Goal: Transaction & Acquisition: Book appointment/travel/reservation

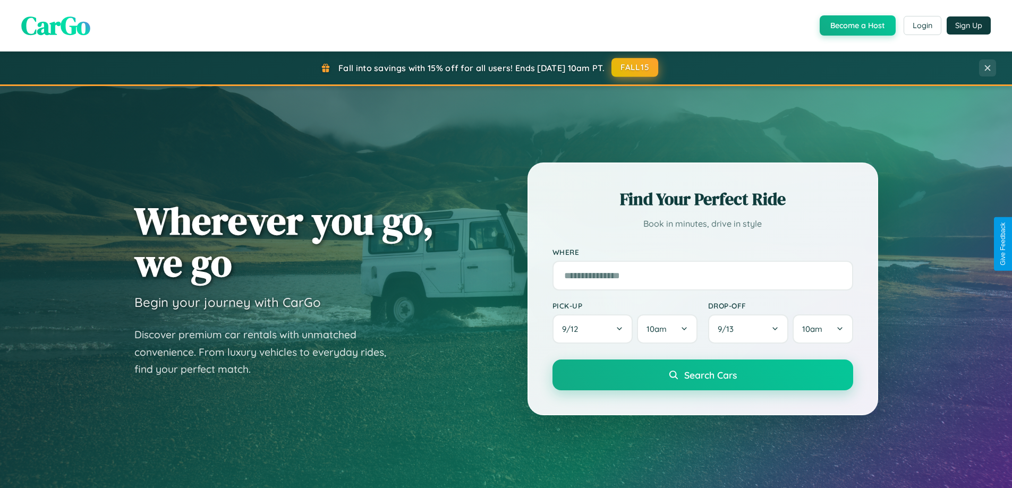
click at [635, 67] on button "FALL15" at bounding box center [634, 67] width 47 height 19
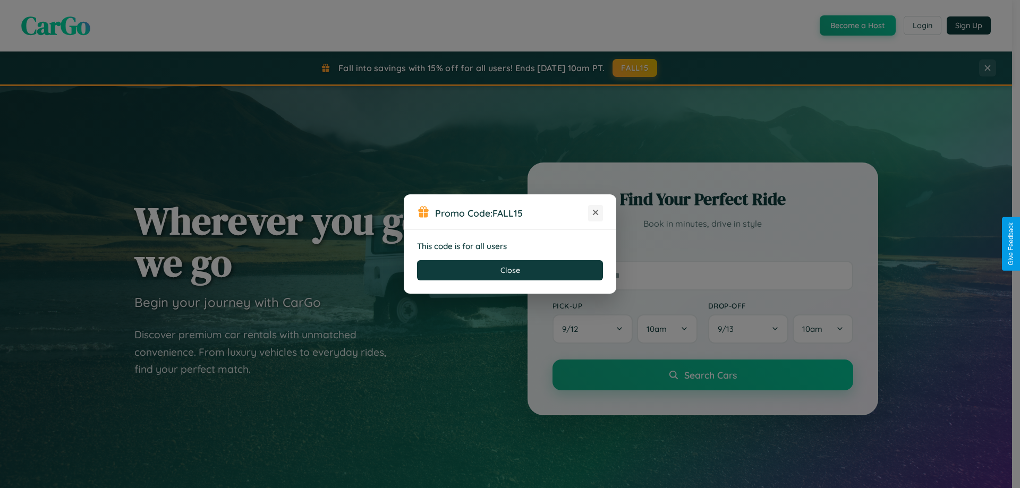
click at [595, 213] on icon at bounding box center [595, 212] width 11 height 11
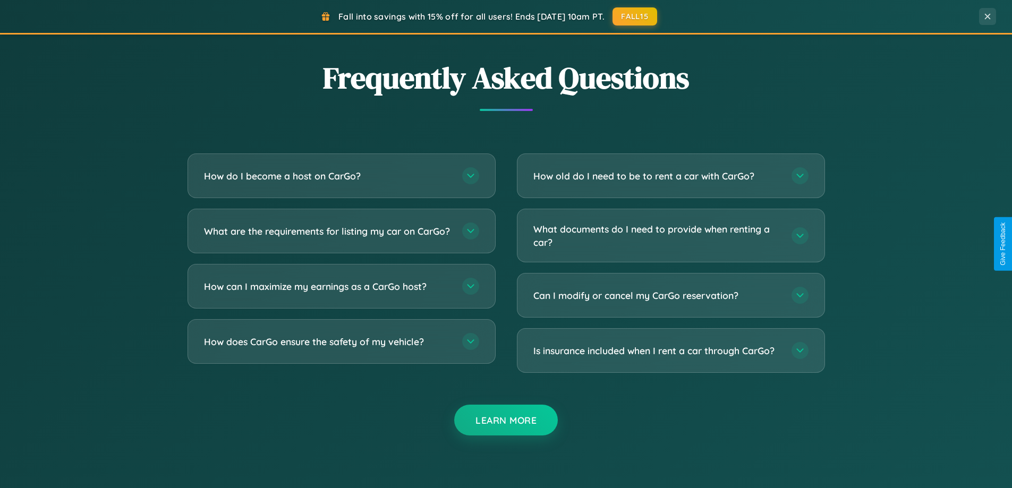
scroll to position [2044, 0]
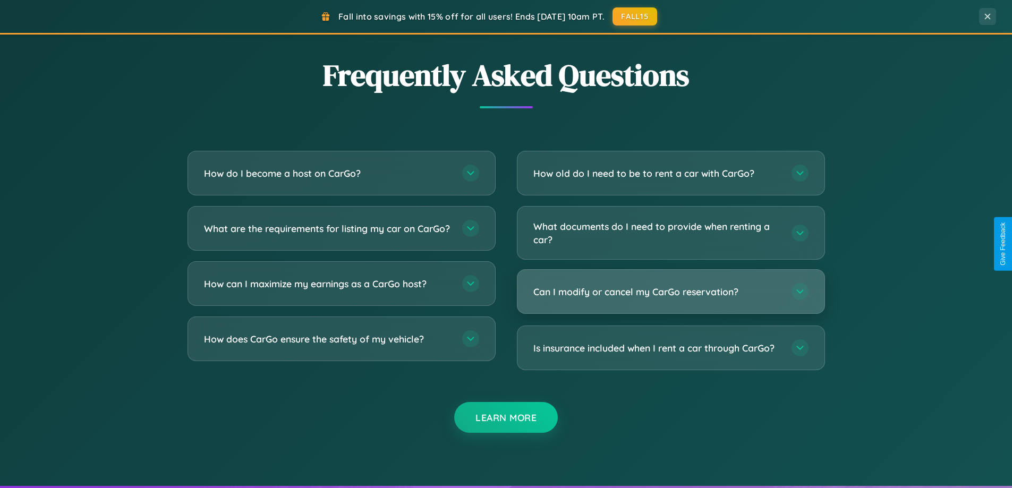
click at [670, 292] on h3 "Can I modify or cancel my CarGo reservation?" at bounding box center [657, 291] width 248 height 13
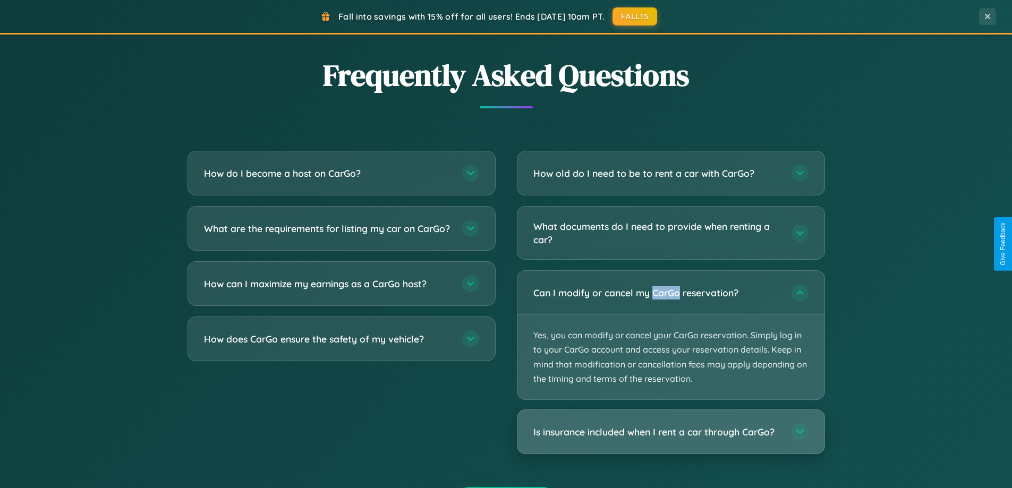
click at [670, 432] on h3 "Is insurance included when I rent a car through CarGo?" at bounding box center [657, 431] width 248 height 13
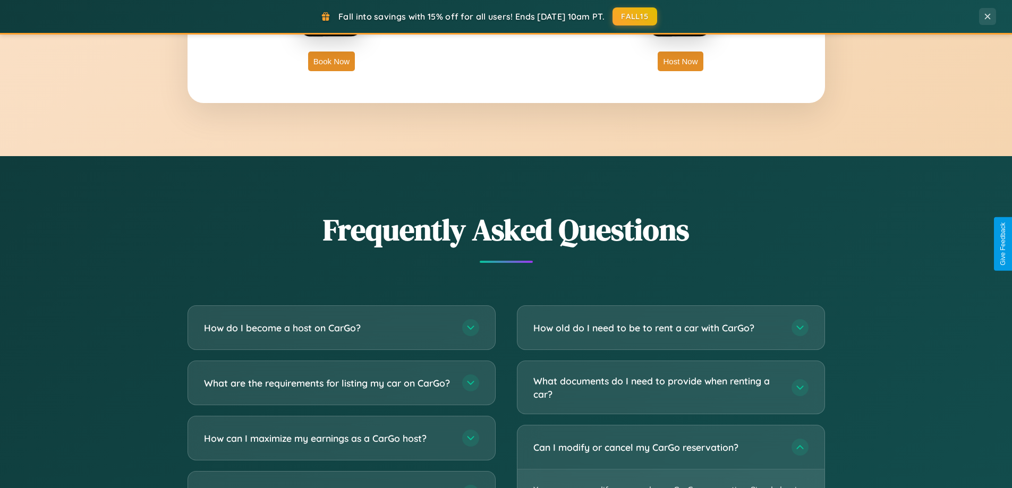
scroll to position [1707, 0]
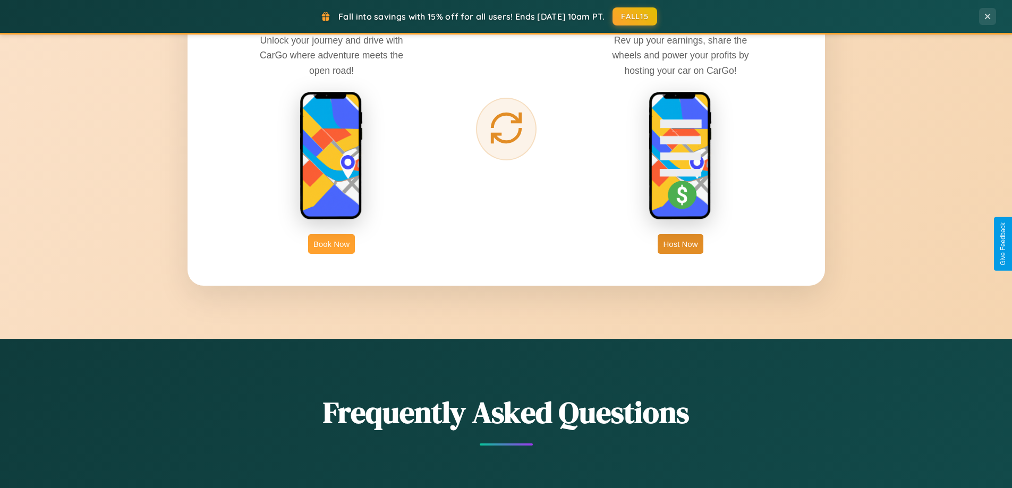
click at [331, 244] on button "Book Now" at bounding box center [331, 244] width 47 height 20
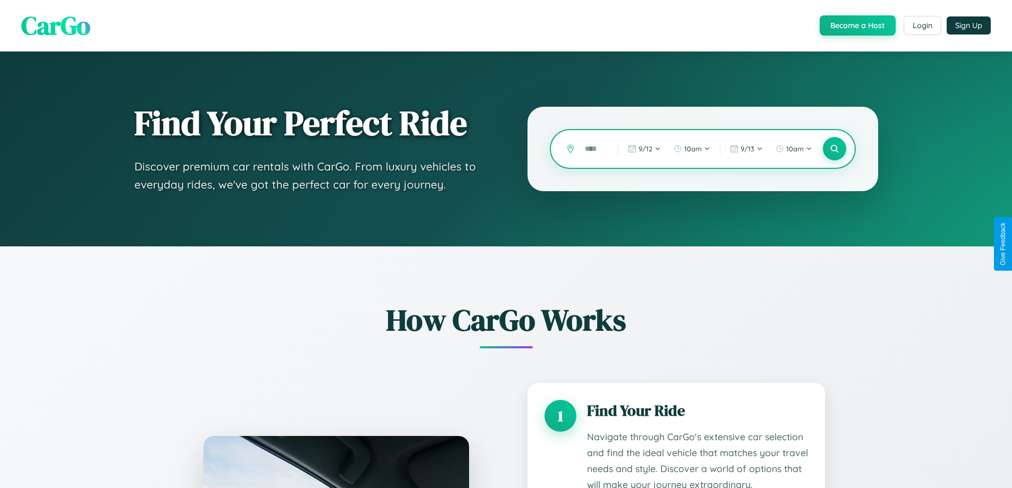
click at [593, 149] on input "text" at bounding box center [594, 149] width 28 height 19
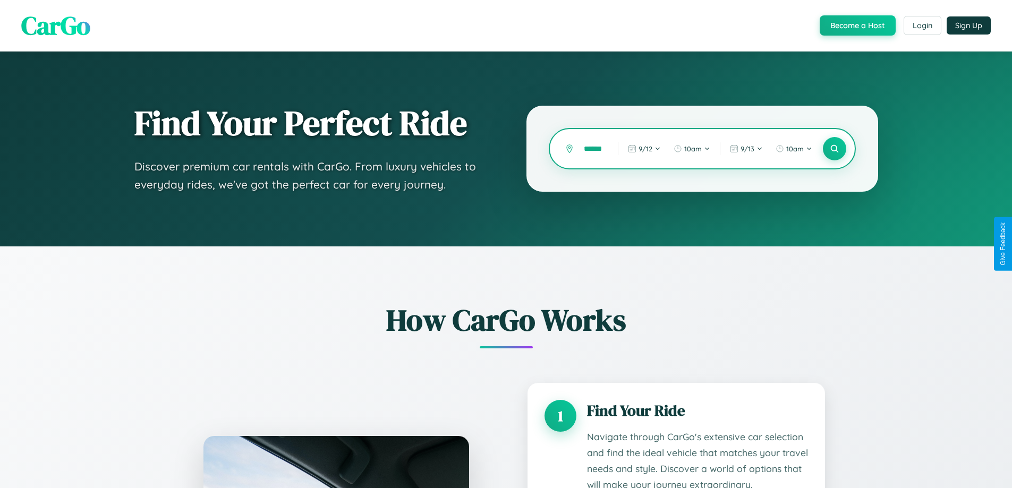
scroll to position [0, 12]
type input "*******"
click at [834, 149] on icon at bounding box center [834, 149] width 10 height 10
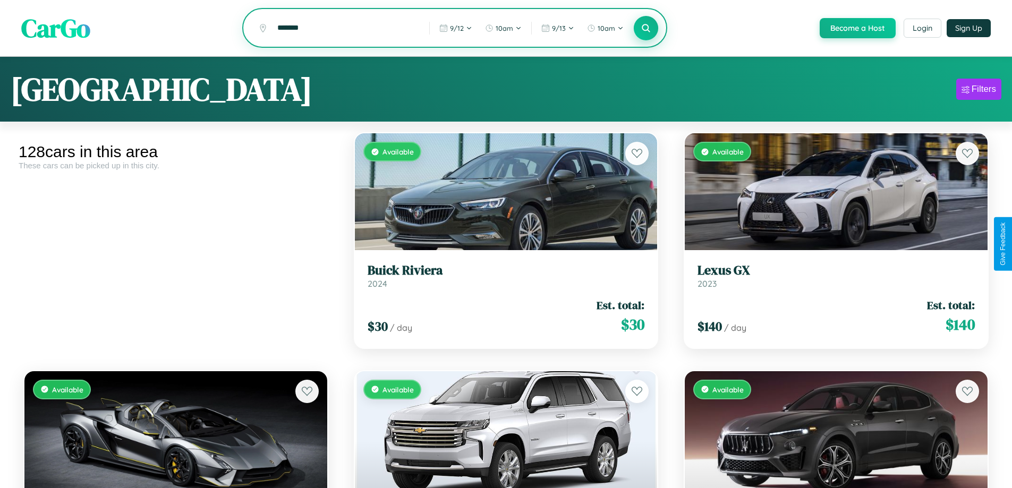
click at [645, 29] on icon at bounding box center [646, 28] width 10 height 10
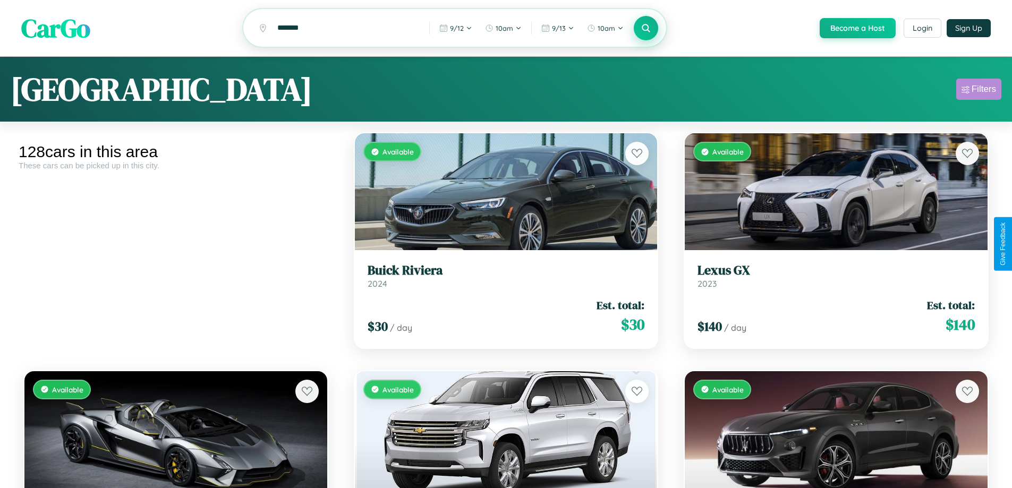
click at [978, 91] on div "Filters" at bounding box center [984, 89] width 24 height 11
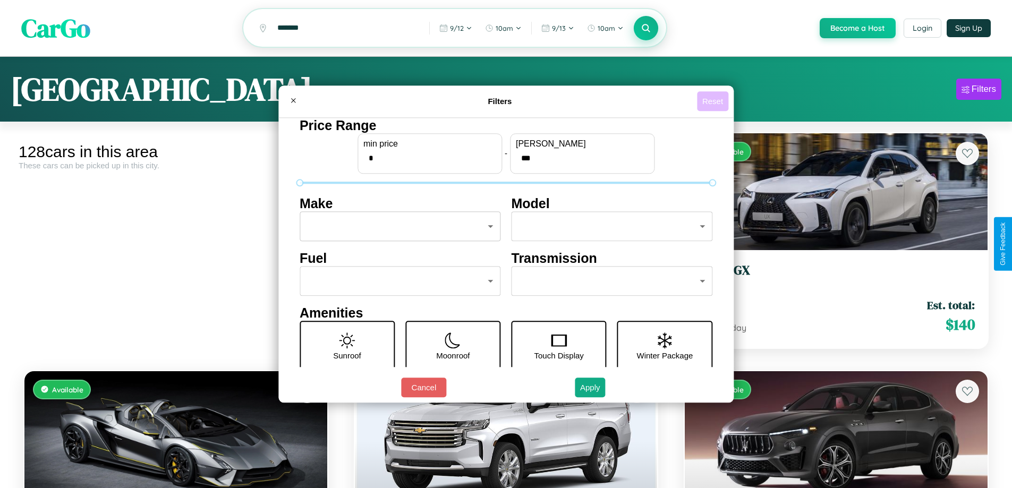
click at [714, 101] on button "Reset" at bounding box center [712, 101] width 31 height 20
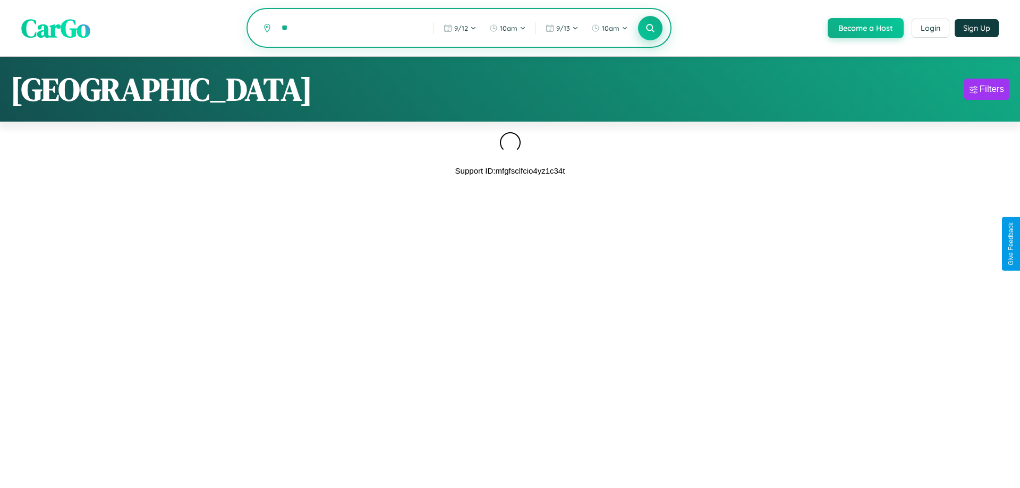
type input "*"
type input "******"
click at [649, 29] on icon at bounding box center [650, 28] width 10 height 10
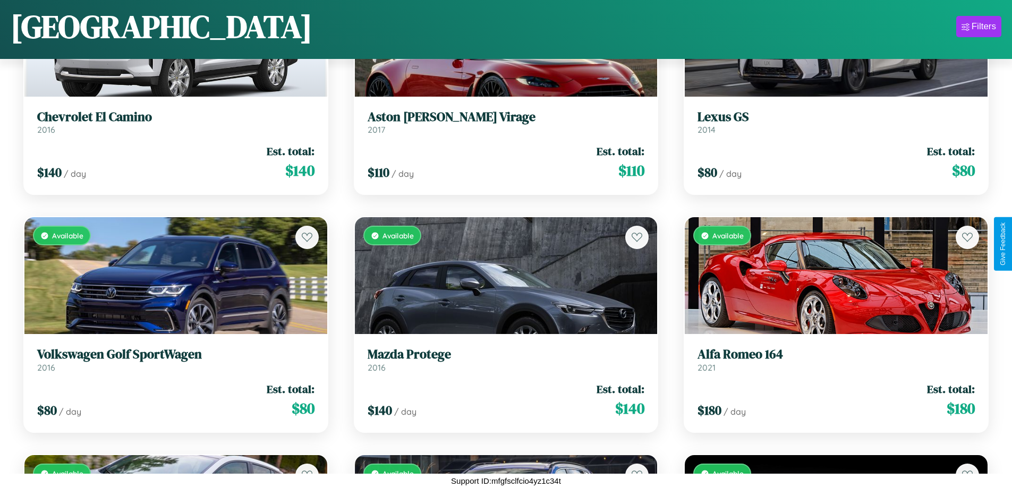
scroll to position [5383, 0]
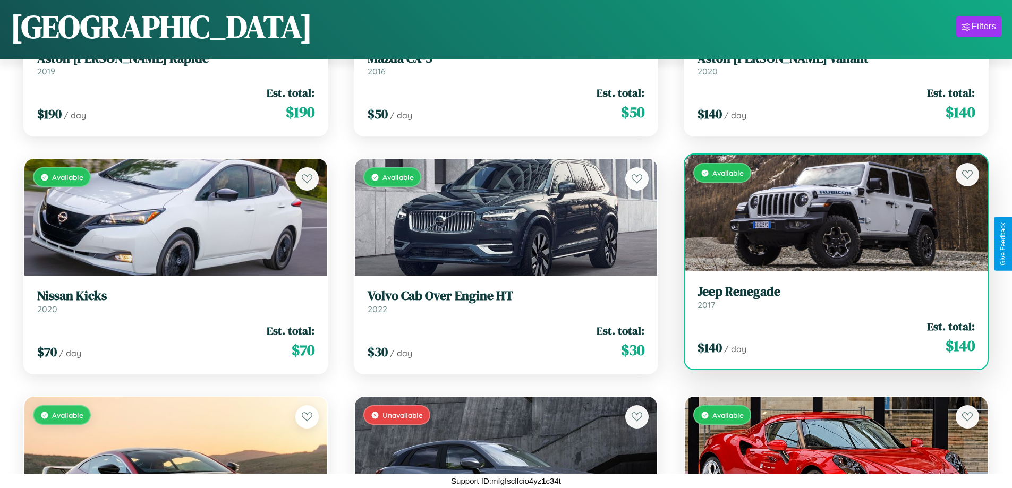
click at [829, 216] on div "Available" at bounding box center [836, 213] width 303 height 117
click at [829, 213] on div "Available" at bounding box center [836, 213] width 303 height 117
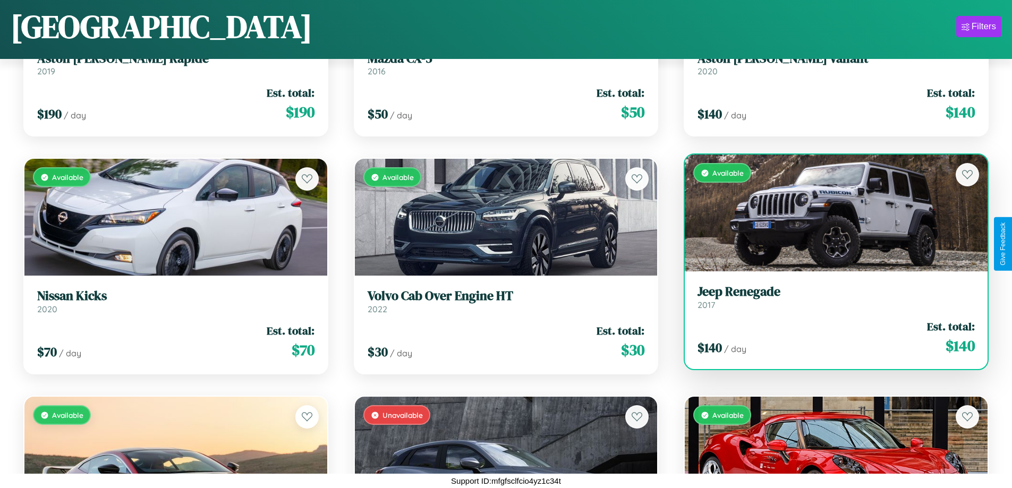
click at [829, 213] on div "Available" at bounding box center [836, 213] width 303 height 117
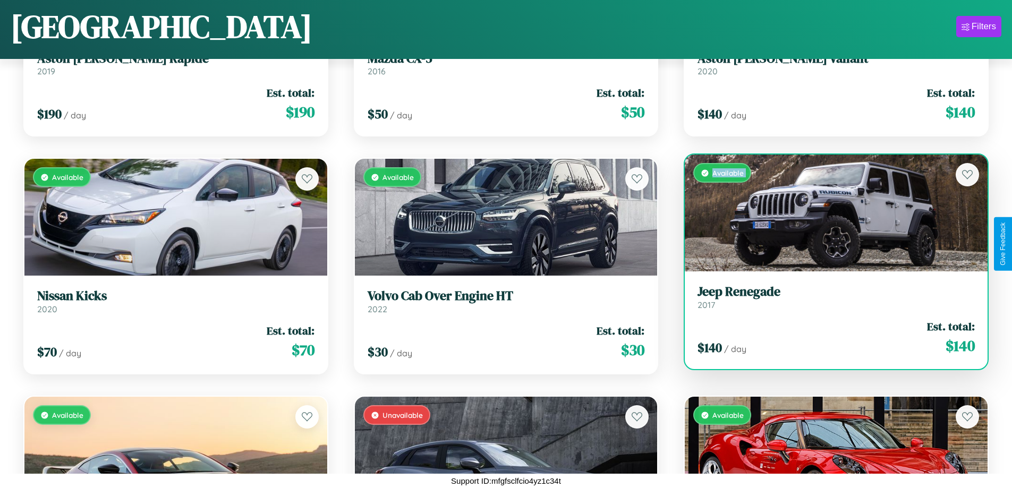
click at [829, 213] on div "Available" at bounding box center [836, 213] width 303 height 117
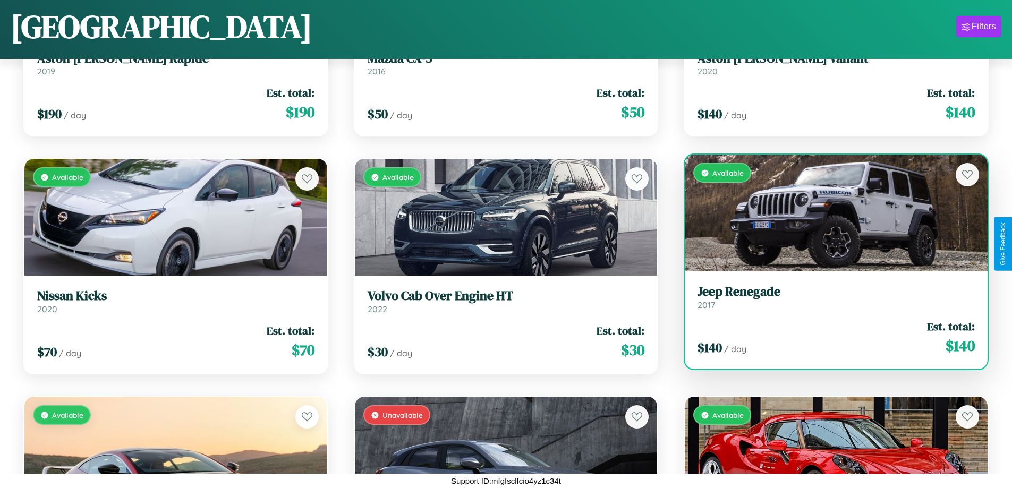
click at [829, 213] on div "Available" at bounding box center [836, 213] width 303 height 117
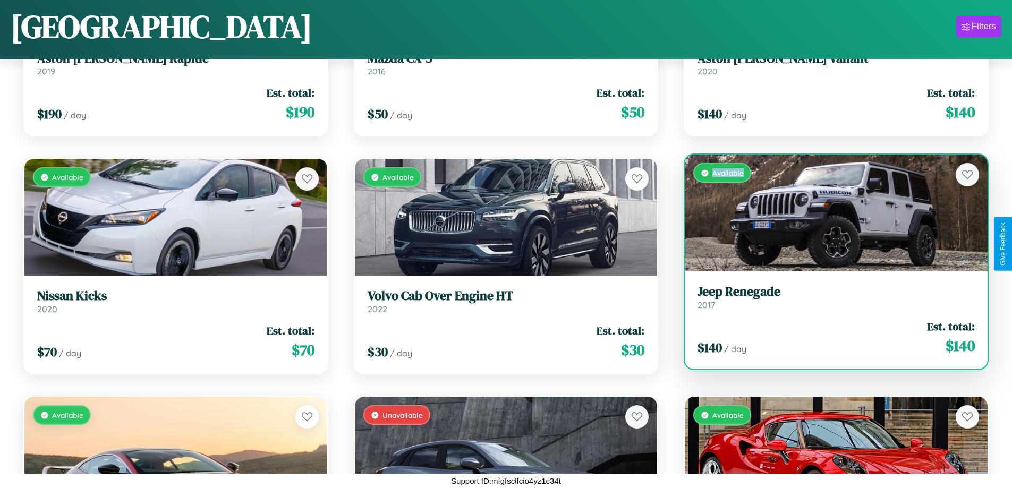
click at [829, 213] on div "Available" at bounding box center [836, 213] width 303 height 117
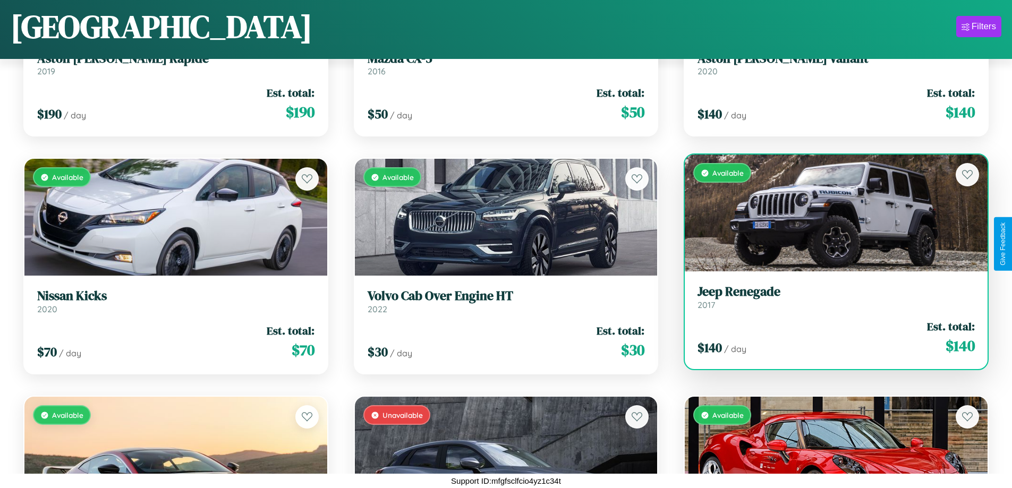
click at [829, 297] on h3 "Jeep Renegade" at bounding box center [835, 291] width 277 height 15
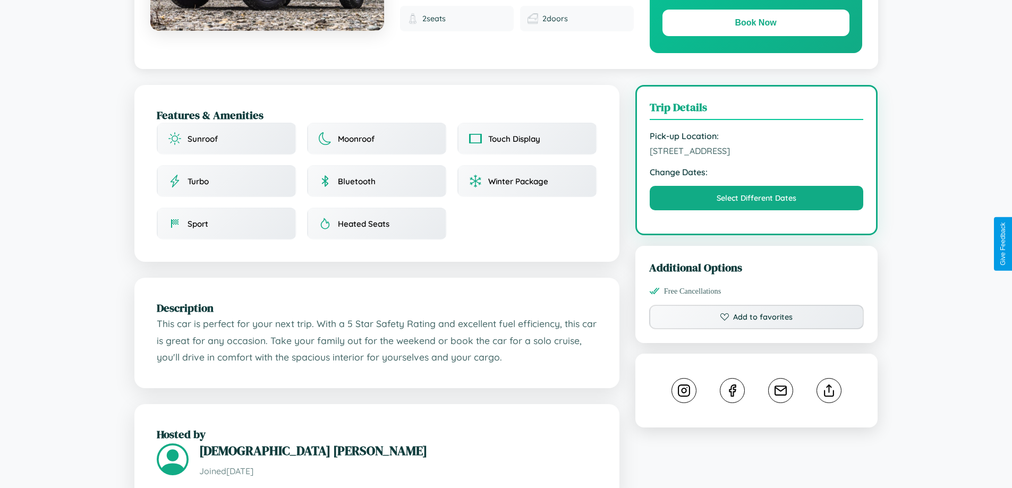
scroll to position [286, 0]
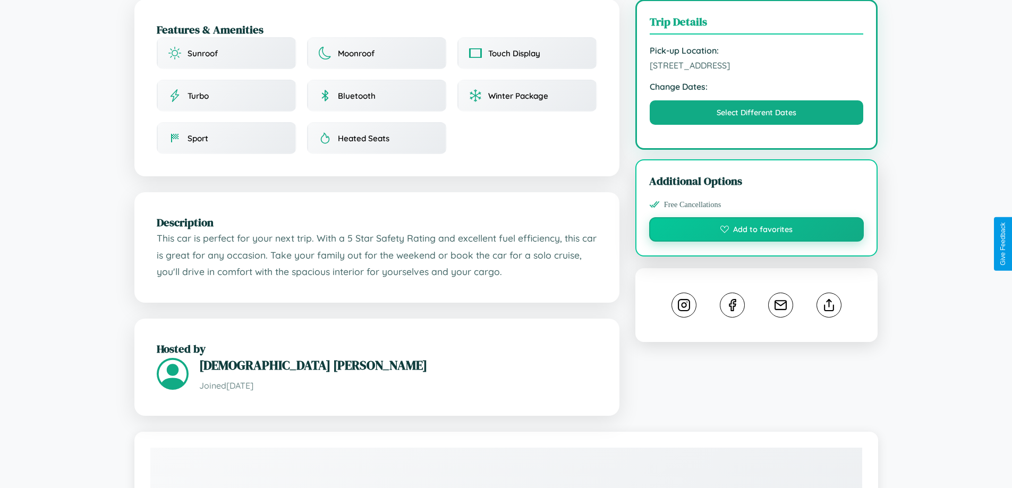
click at [756, 242] on button "Add to favorites" at bounding box center [756, 229] width 215 height 24
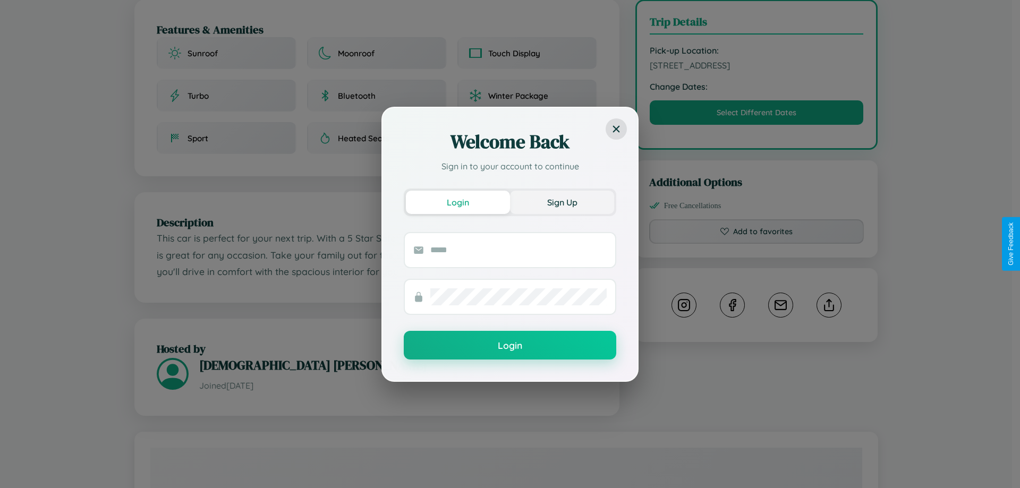
click at [562, 202] on button "Sign Up" at bounding box center [562, 202] width 104 height 23
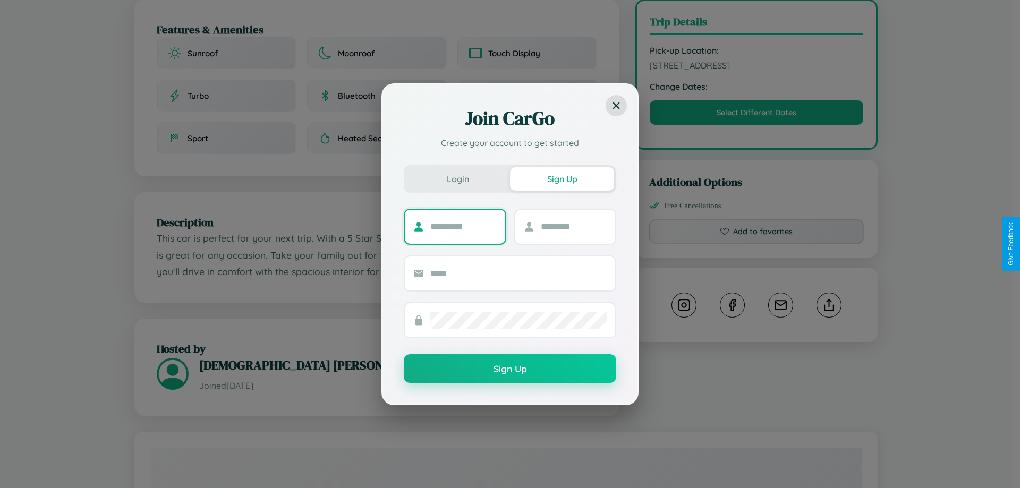
click at [463, 226] on input "text" at bounding box center [463, 226] width 66 height 17
type input "*******"
click at [573, 226] on input "text" at bounding box center [574, 226] width 66 height 17
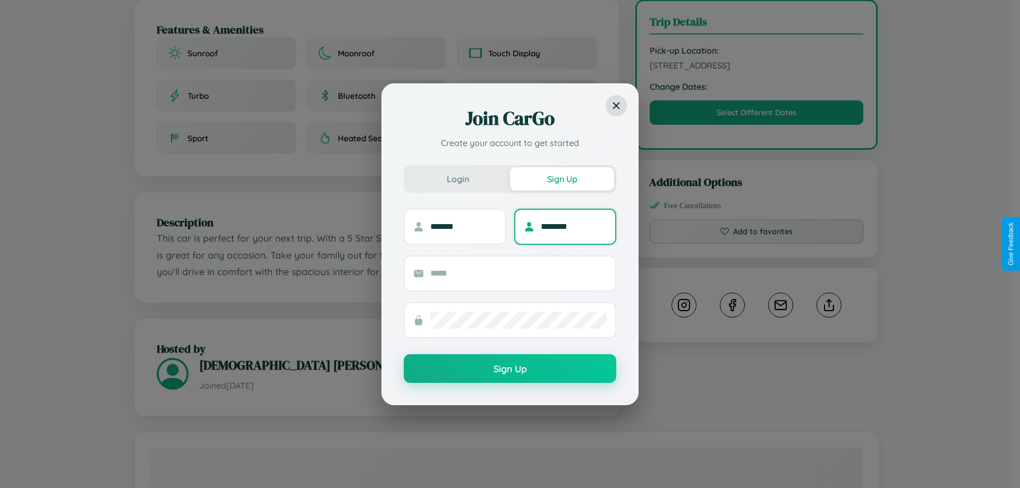
type input "********"
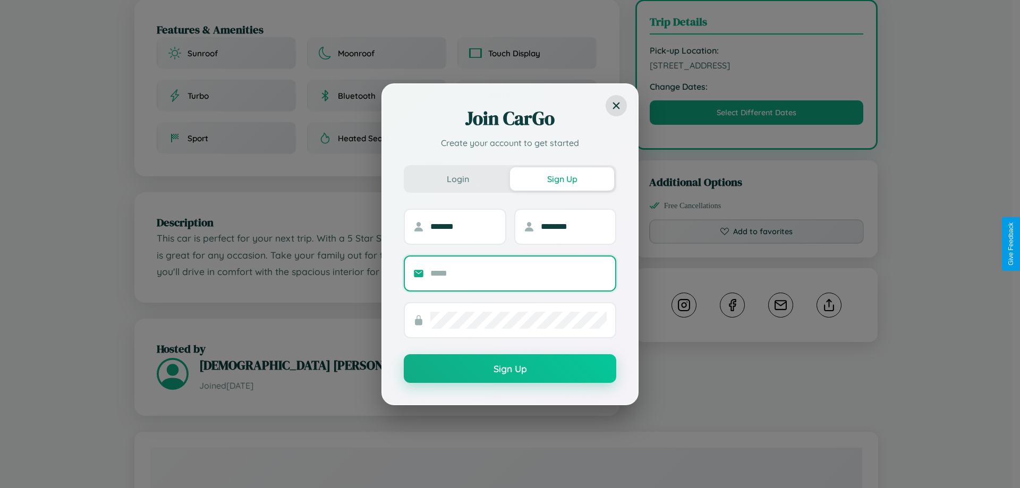
click at [518, 273] on input "text" at bounding box center [518, 273] width 176 height 17
type input "**********"
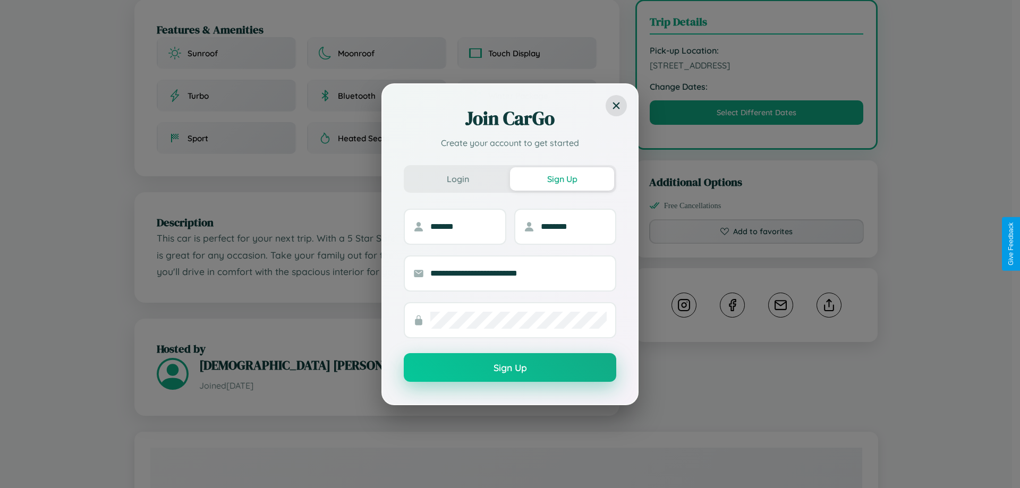
click at [510, 368] on button "Sign Up" at bounding box center [510, 367] width 212 height 29
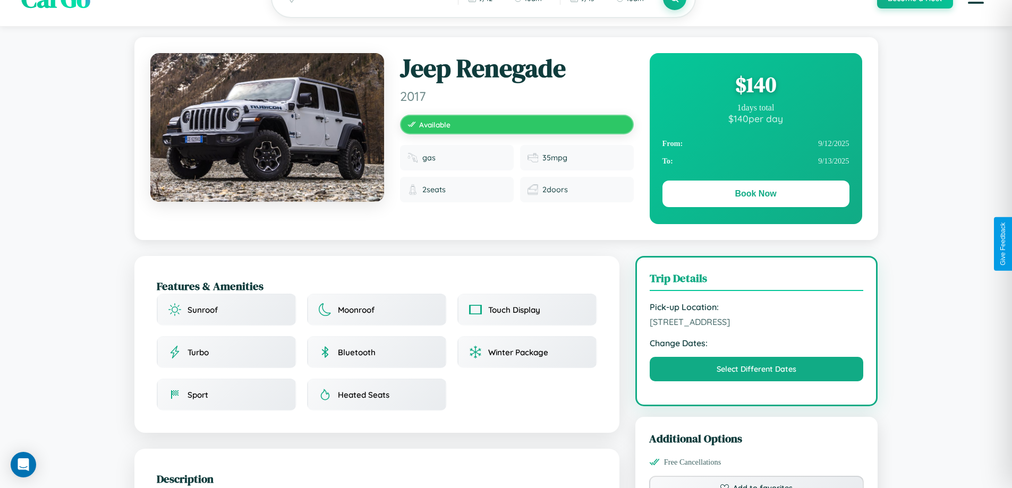
scroll to position [0, 0]
